Goal: Task Accomplishment & Management: Manage account settings

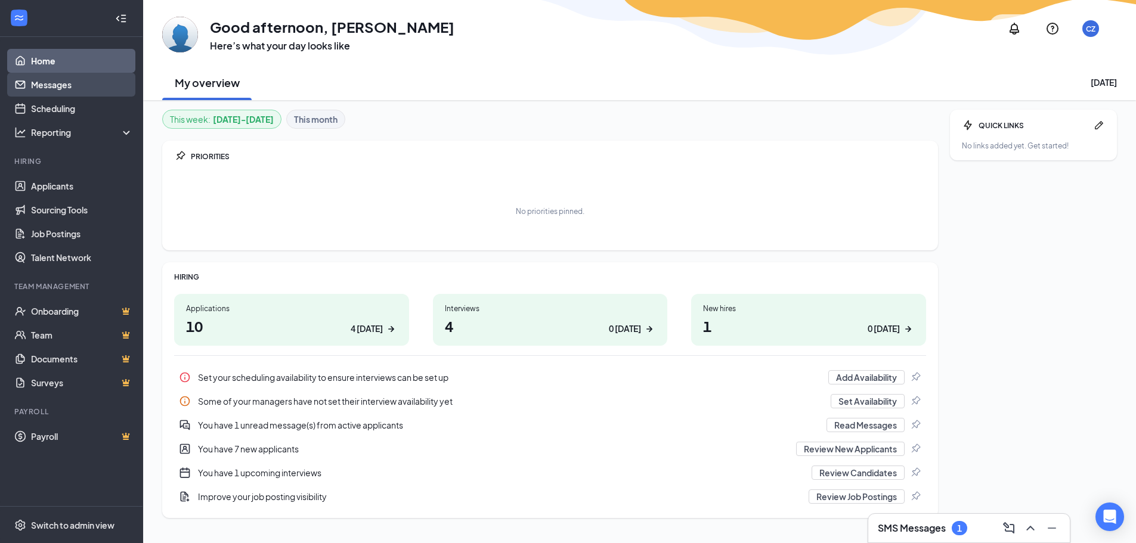
click at [103, 88] on link "Messages" at bounding box center [82, 85] width 102 height 24
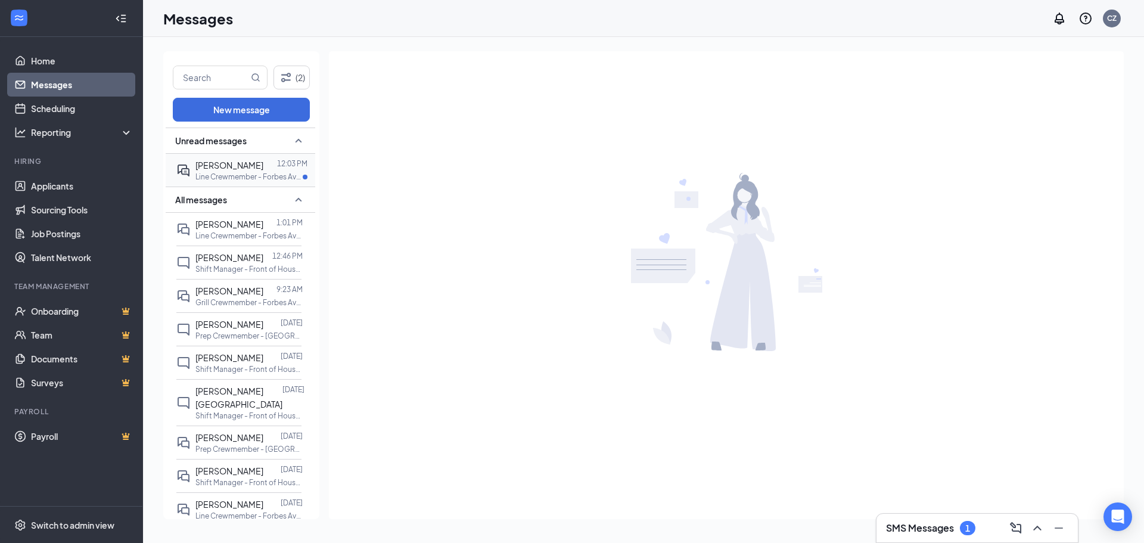
click at [215, 157] on div "[PERSON_NAME] 12:03 PM Line Crewmember - Forbes Ave at [PERSON_NAME] (PIT1)" at bounding box center [238, 170] width 125 height 33
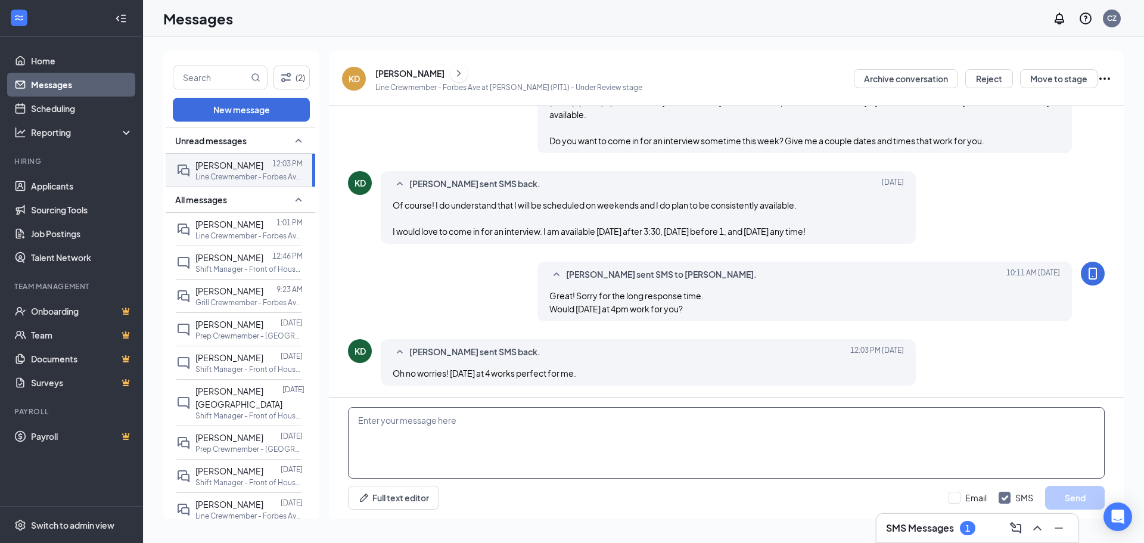
scroll to position [532, 0]
click at [711, 454] on textarea at bounding box center [726, 443] width 757 height 72
type textarea "See you then!"
drag, startPoint x: 621, startPoint y: 412, endPoint x: 196, endPoint y: 413, distance: 425.0
click at [196, 413] on div "(2) New message Unread messages [PERSON_NAME] 12:03 PM Line Crewmember - Forbes…" at bounding box center [643, 289] width 961 height 477
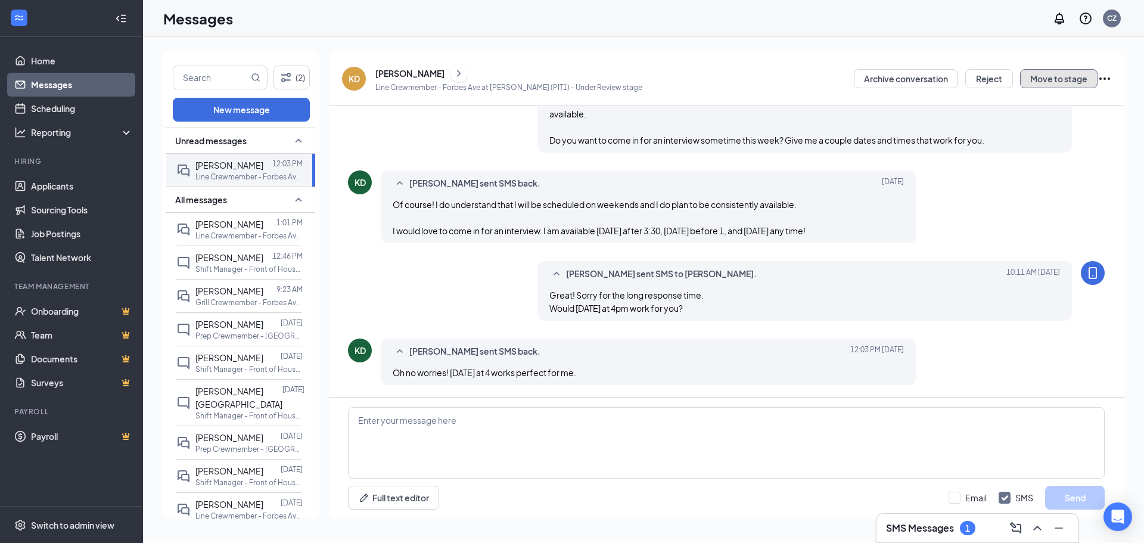
click at [1049, 74] on button "Move to stage" at bounding box center [1058, 78] width 77 height 19
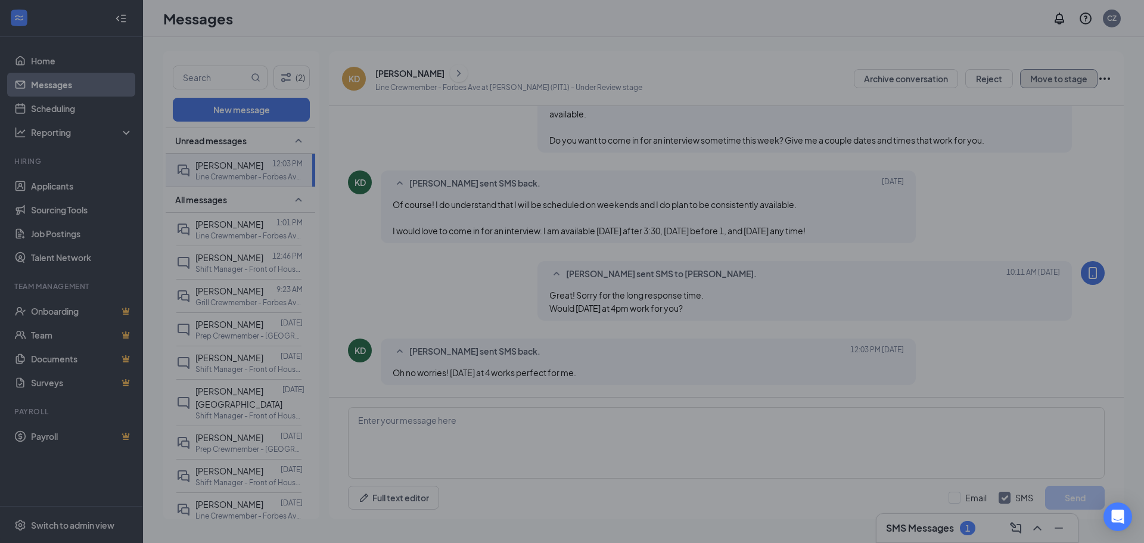
type input "Onsite Interview (next stage)"
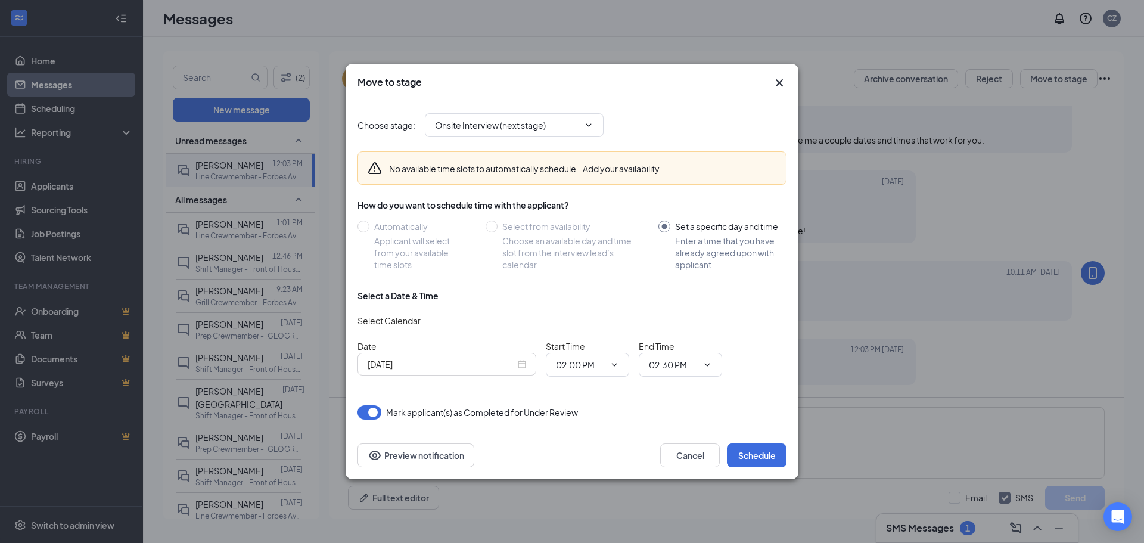
click at [433, 369] on input "[DATE]" at bounding box center [442, 364] width 148 height 13
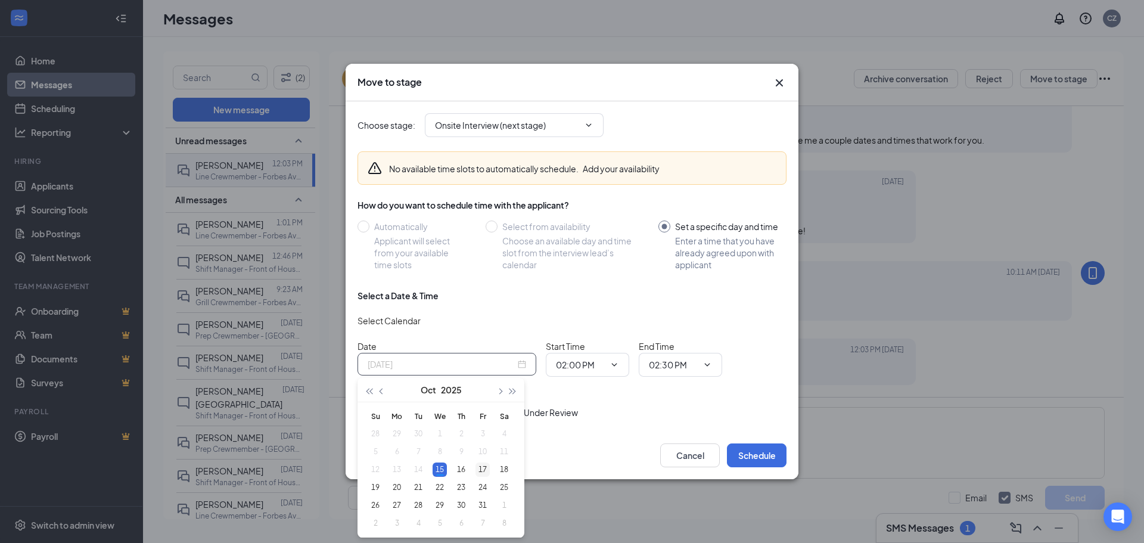
type input "[DATE]"
click at [475, 466] on td "17" at bounding box center [482, 470] width 21 height 18
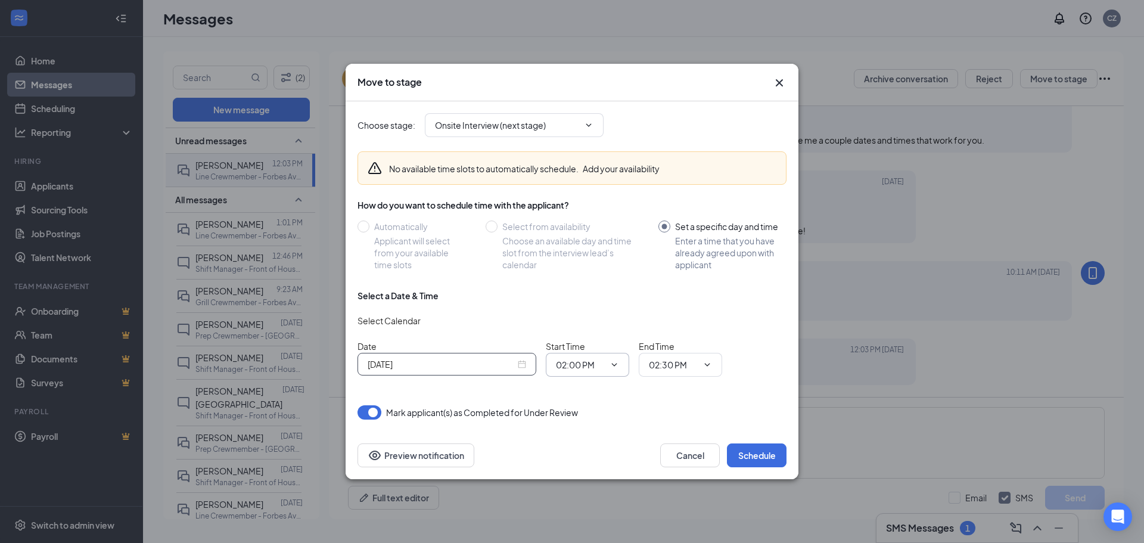
click at [592, 371] on input "02:00 PM" at bounding box center [580, 364] width 49 height 13
click at [591, 223] on div "04:00 PM" at bounding box center [583, 216] width 35 height 13
type input "04:00 PM"
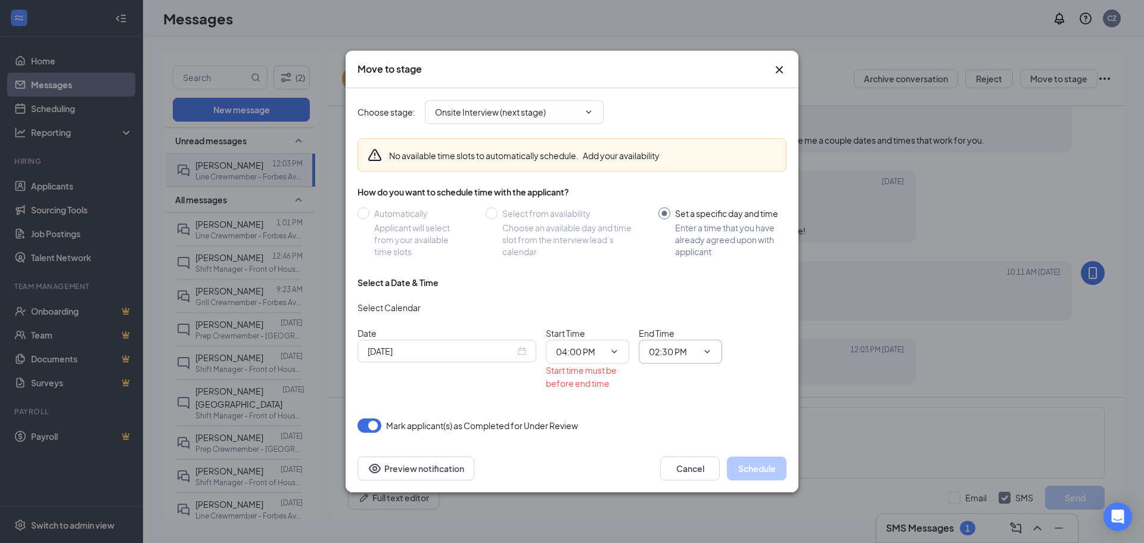
click at [669, 352] on input "02:30 PM" at bounding box center [673, 351] width 49 height 13
click at [671, 237] on div "04:15 PM" at bounding box center [676, 231] width 35 height 13
type input "04:15 PM"
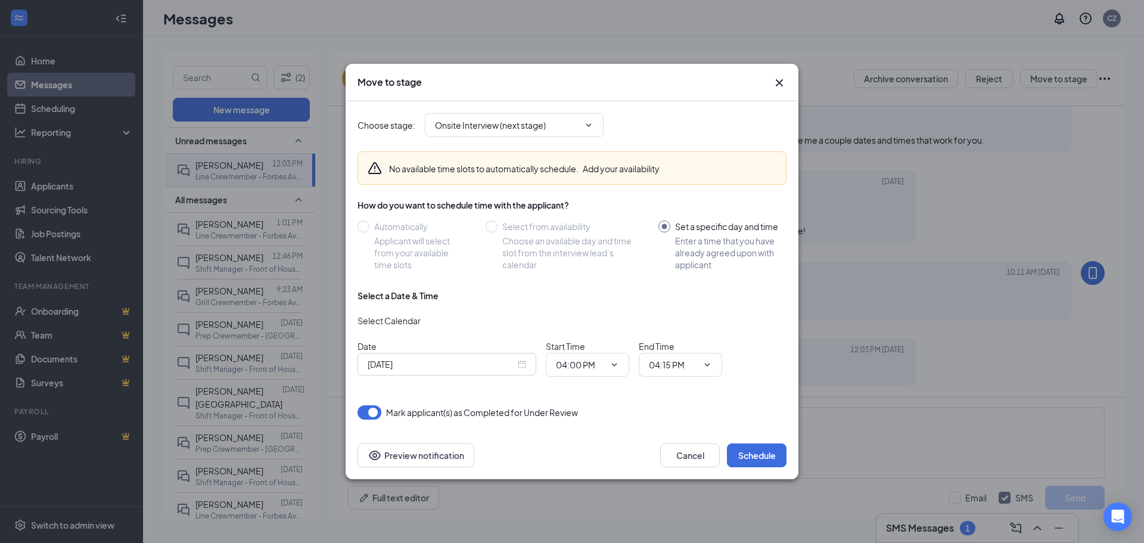
click at [747, 364] on div "Date [DATE] Start Time 04:00 PM 12:00 AM 12:15 AM 12:30 AM 12:45 AM 01:00 AM 01…" at bounding box center [572, 358] width 429 height 37
click at [764, 446] on button "Schedule" at bounding box center [757, 455] width 60 height 24
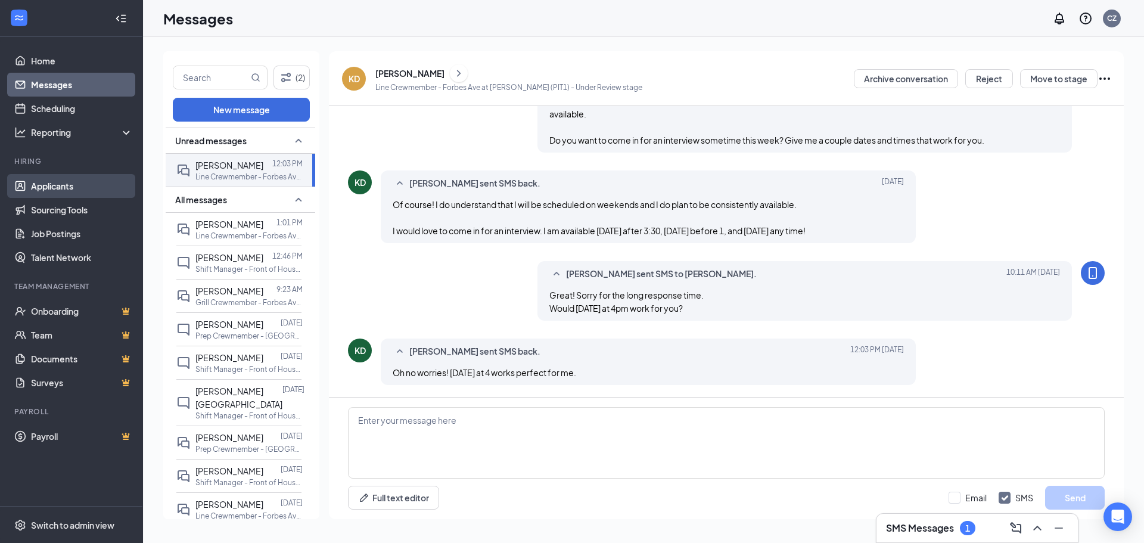
click at [71, 181] on link "Applicants" at bounding box center [82, 186] width 102 height 24
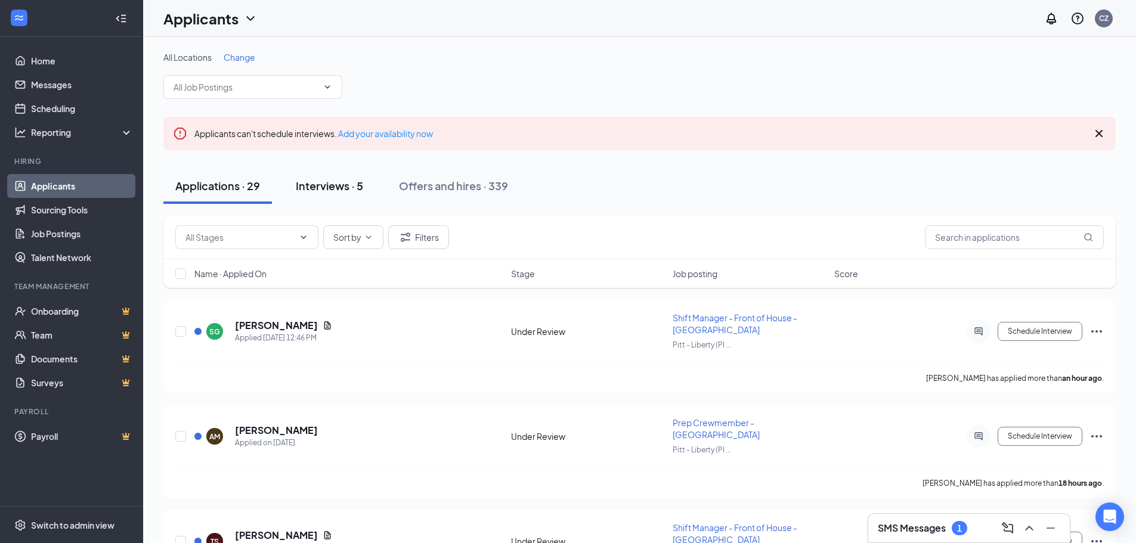
click at [348, 185] on div "Interviews · 5" at bounding box center [329, 185] width 67 height 15
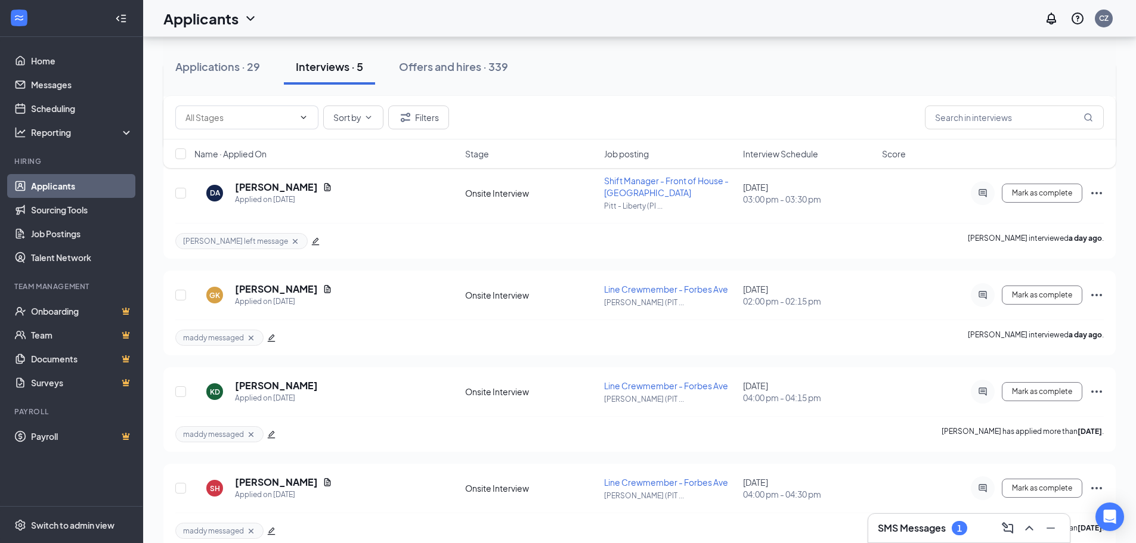
scroll to position [247, 0]
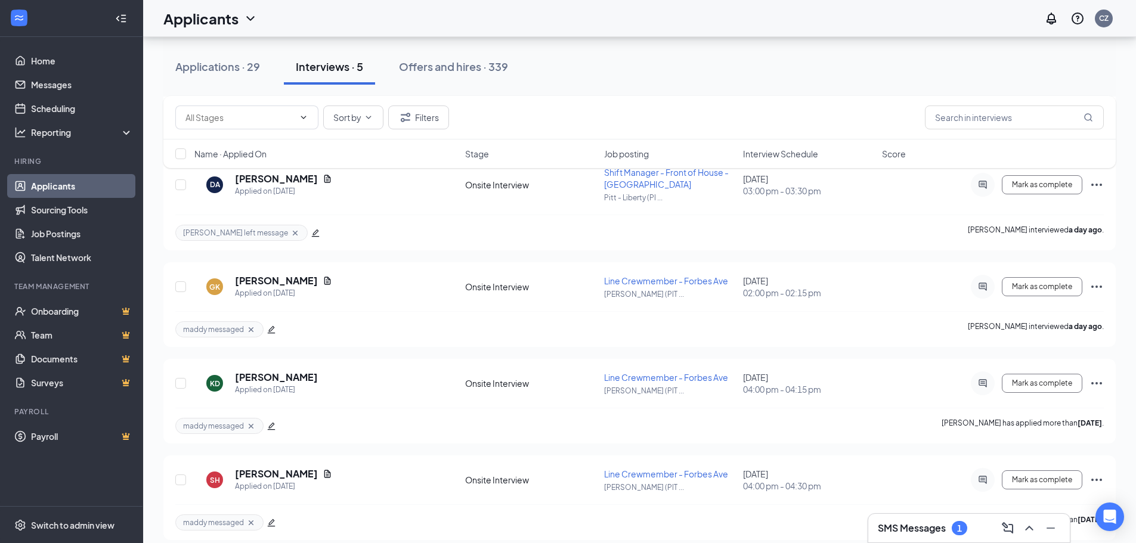
click at [916, 521] on div "SMS Messages 1" at bounding box center [968, 528] width 182 height 19
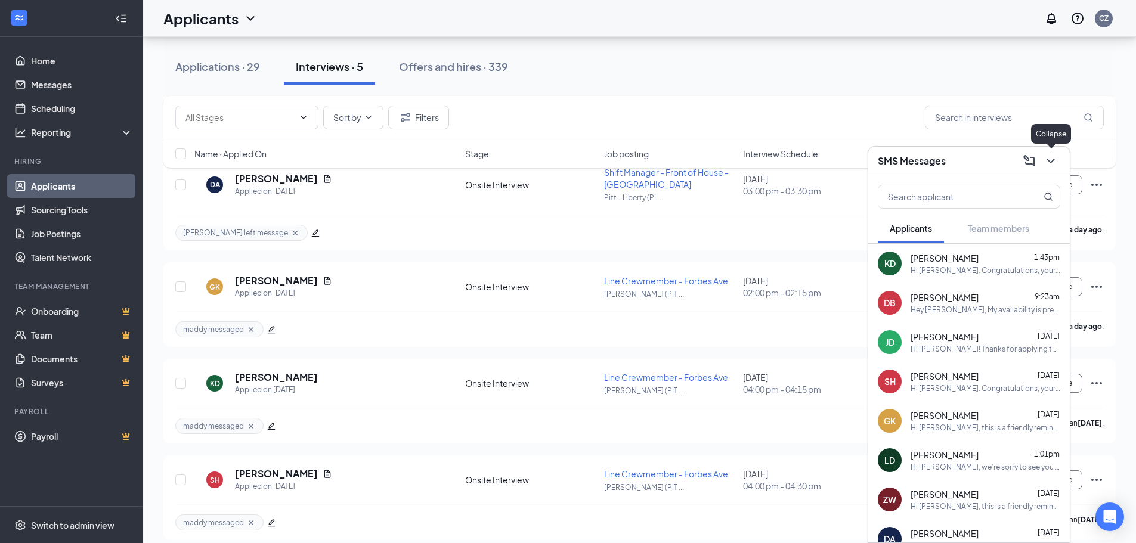
click at [1051, 162] on icon "ChevronDown" at bounding box center [1050, 161] width 8 height 5
